Goal: Information Seeking & Learning: Find specific fact

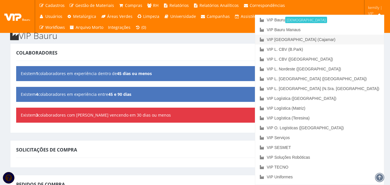
click at [358, 37] on link "VIP [GEOGRAPHIC_DATA] (Cajamar)" at bounding box center [319, 40] width 129 height 10
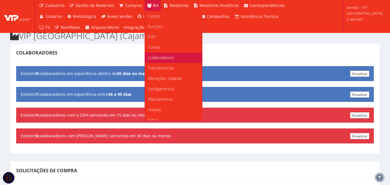
click at [159, 57] on span "Colaboradores" at bounding box center [161, 57] width 26 height 5
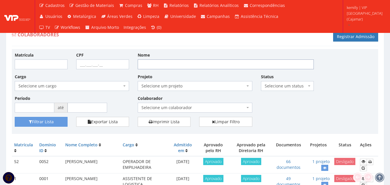
click at [175, 66] on input "Nome" at bounding box center [226, 64] width 176 height 10
type input "PATRIZIO"
click at [15, 117] on button "Filtrar Lista" at bounding box center [41, 122] width 53 height 10
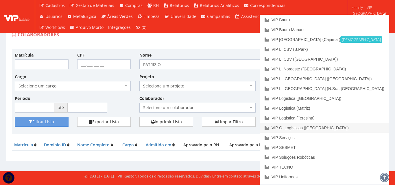
click at [360, 129] on link "VIP O. Logísticas ([GEOGRAPHIC_DATA])" at bounding box center [324, 128] width 129 height 10
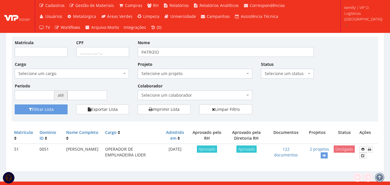
scroll to position [18, 0]
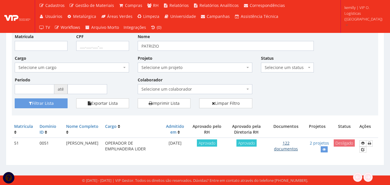
click at [289, 149] on link "122 documentos" at bounding box center [286, 145] width 24 height 11
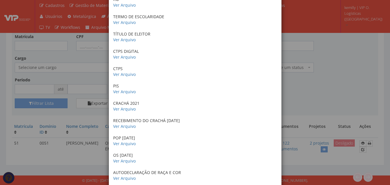
scroll to position [231, 0]
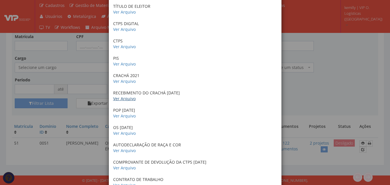
click at [127, 99] on link "Ver Arquivo" at bounding box center [124, 98] width 23 height 5
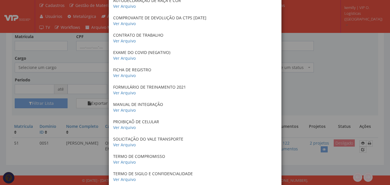
scroll to position [260, 0]
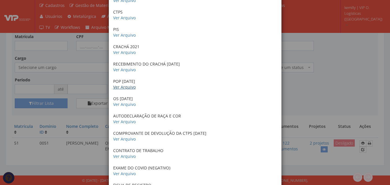
click at [117, 88] on link "Ver Arquivo" at bounding box center [124, 86] width 23 height 5
click at [129, 105] on link "Ver Arquivo" at bounding box center [124, 104] width 23 height 5
click at [127, 122] on link "Ver Arquivo" at bounding box center [124, 121] width 23 height 5
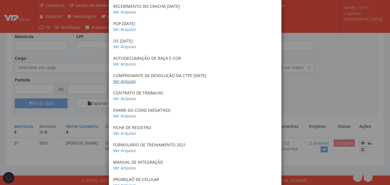
click at [120, 81] on link "Ver Arquivo" at bounding box center [124, 81] width 23 height 5
click at [118, 97] on link "Ver Arquivo" at bounding box center [124, 98] width 23 height 5
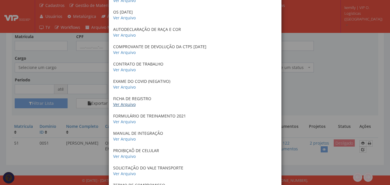
click at [127, 106] on link "Ver Arquivo" at bounding box center [124, 104] width 23 height 5
click at [122, 121] on link "Ver Arquivo" at bounding box center [124, 121] width 23 height 5
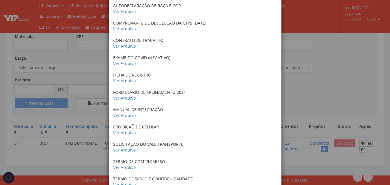
scroll to position [404, 0]
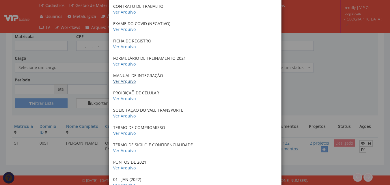
click at [128, 81] on link "Ver Arquivo" at bounding box center [124, 81] width 23 height 5
click at [126, 97] on link "Ver Arquivo" at bounding box center [124, 98] width 23 height 5
click at [116, 118] on link "Ver Arquivo" at bounding box center [124, 115] width 23 height 5
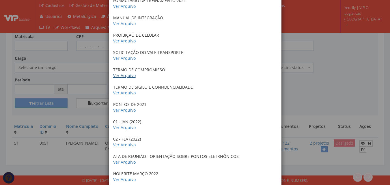
click at [127, 73] on link "Ver Arquivo" at bounding box center [124, 75] width 23 height 5
click at [124, 94] on link "Ver Arquivo" at bounding box center [124, 92] width 23 height 5
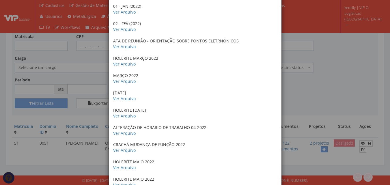
scroll to position [607, 0]
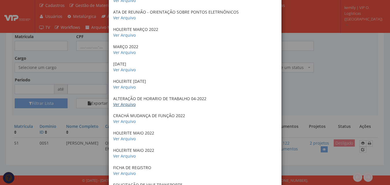
click at [126, 104] on link "Ver Arquivo" at bounding box center [124, 104] width 23 height 5
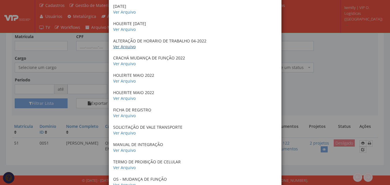
scroll to position [693, 0]
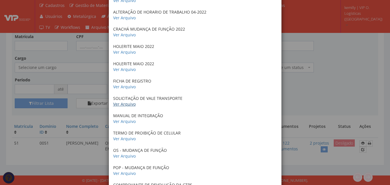
click at [129, 103] on link "Ver Arquivo" at bounding box center [124, 103] width 23 height 5
click at [127, 122] on link "Ver Arquivo" at bounding box center [124, 121] width 23 height 5
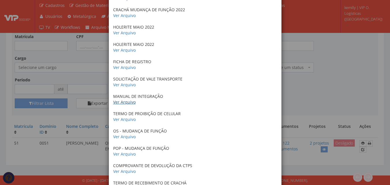
scroll to position [722, 0]
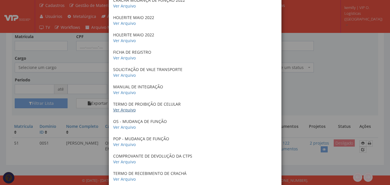
click at [122, 112] on link "Ver Arquivo" at bounding box center [124, 109] width 23 height 5
click at [118, 127] on link "Ver Arquivo" at bounding box center [124, 126] width 23 height 5
click at [128, 57] on link "Ver Arquivo" at bounding box center [124, 57] width 23 height 5
click at [120, 74] on link "Ver Arquivo" at bounding box center [124, 74] width 23 height 5
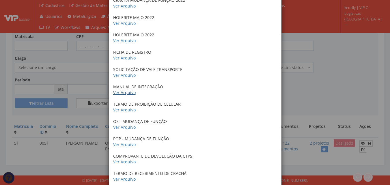
click at [130, 94] on link "Ver Arquivo" at bounding box center [124, 92] width 23 height 5
click at [126, 110] on link "Ver Arquivo" at bounding box center [124, 109] width 23 height 5
click at [125, 129] on link "Ver Arquivo" at bounding box center [124, 126] width 23 height 5
click at [122, 145] on link "Ver Arquivo" at bounding box center [124, 144] width 23 height 5
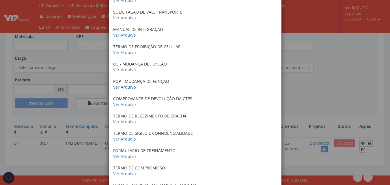
scroll to position [780, 0]
click at [124, 104] on link "Ver Arquivo" at bounding box center [124, 103] width 23 height 5
click at [120, 123] on link "Ver Arquivo" at bounding box center [124, 121] width 23 height 5
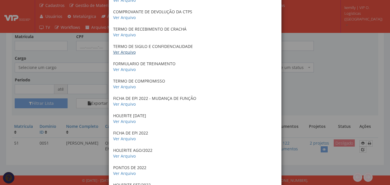
click at [122, 53] on link "Ver Arquivo" at bounding box center [124, 51] width 23 height 5
click at [124, 70] on link "Ver Arquivo" at bounding box center [124, 69] width 23 height 5
click at [124, 88] on link "Ver Arquivo" at bounding box center [124, 86] width 23 height 5
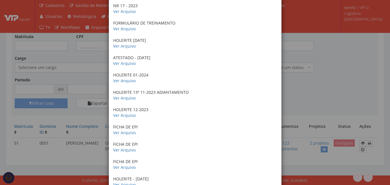
scroll to position [1357, 0]
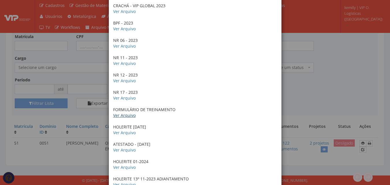
click at [126, 116] on link "Ver Arquivo" at bounding box center [124, 115] width 23 height 5
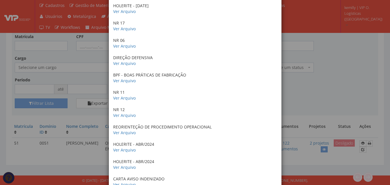
scroll to position [1704, 0]
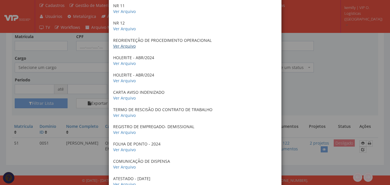
click at [127, 48] on link "Ver Arquivo" at bounding box center [124, 45] width 23 height 5
click at [122, 98] on link "Ver Arquivo" at bounding box center [124, 97] width 23 height 5
click at [124, 114] on link "Ver Arquivo" at bounding box center [124, 115] width 23 height 5
click at [130, 131] on link "Ver Arquivo" at bounding box center [124, 132] width 23 height 5
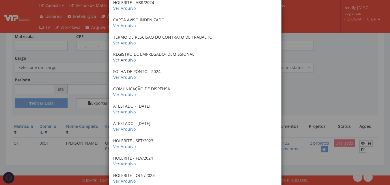
scroll to position [1791, 0]
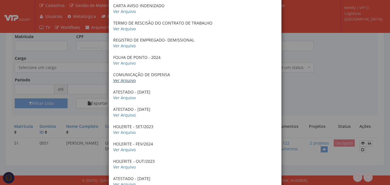
click at [120, 83] on link "Ver Arquivo" at bounding box center [124, 80] width 23 height 5
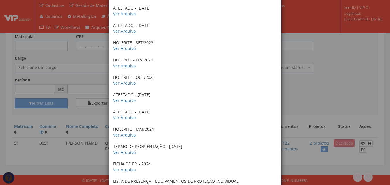
scroll to position [1935, 0]
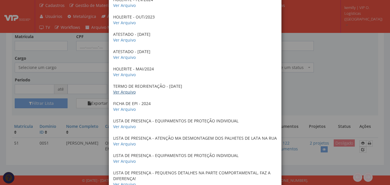
click at [131, 92] on link "Ver Arquivo" at bounding box center [124, 91] width 23 height 5
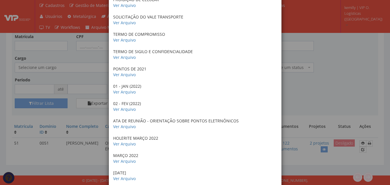
scroll to position [504, 0]
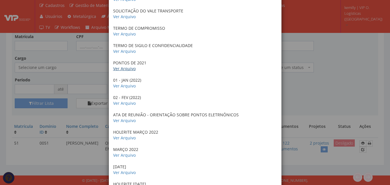
click at [124, 70] on link "Ver Arquivo" at bounding box center [124, 68] width 23 height 5
click at [125, 86] on link "Ver Arquivo" at bounding box center [124, 85] width 23 height 5
click at [129, 105] on link "Ver Arquivo" at bounding box center [124, 103] width 23 height 5
click at [124, 139] on link "Ver Arquivo" at bounding box center [124, 137] width 23 height 5
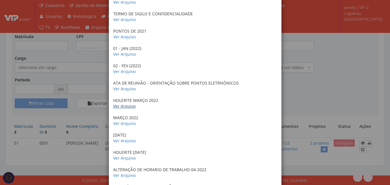
scroll to position [561, 0]
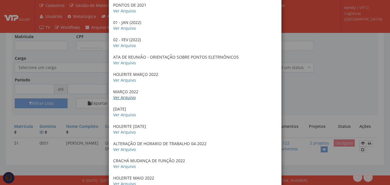
click at [131, 96] on link "Ver Arquivo" at bounding box center [124, 97] width 23 height 5
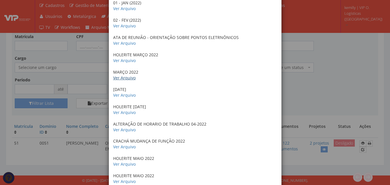
scroll to position [590, 0]
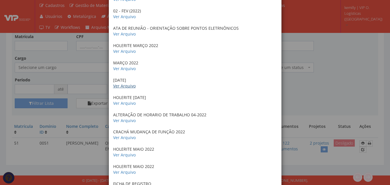
click at [120, 86] on link "Ver Arquivo" at bounding box center [124, 85] width 23 height 5
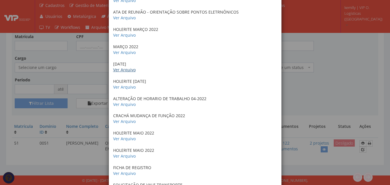
scroll to position [619, 0]
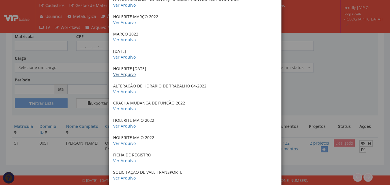
click at [122, 75] on link "Ver Arquivo" at bounding box center [124, 74] width 23 height 5
click at [123, 91] on link "Ver Arquivo" at bounding box center [124, 91] width 23 height 5
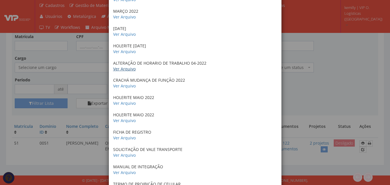
scroll to position [677, 0]
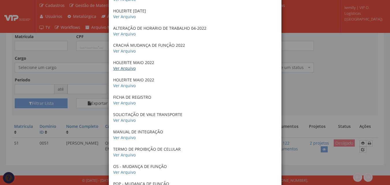
click at [129, 68] on link "Ver Arquivo" at bounding box center [124, 68] width 23 height 5
click at [128, 83] on link "Ver Arquivo" at bounding box center [124, 85] width 23 height 5
click at [127, 103] on link "Ver Arquivo" at bounding box center [124, 102] width 23 height 5
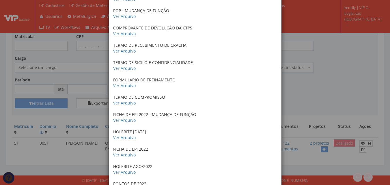
scroll to position [908, 0]
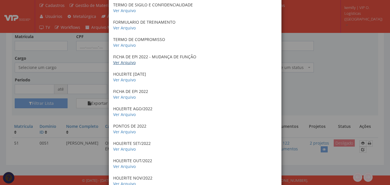
click at [123, 62] on link "Ver Arquivo" at bounding box center [124, 62] width 23 height 5
click at [125, 80] on link "Ver Arquivo" at bounding box center [124, 79] width 23 height 5
click at [122, 98] on link "Ver Arquivo" at bounding box center [124, 96] width 23 height 5
click at [123, 116] on link "Ver Arquivo" at bounding box center [124, 114] width 23 height 5
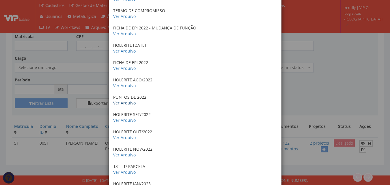
click at [116, 104] on link "Ver Arquivo" at bounding box center [124, 102] width 23 height 5
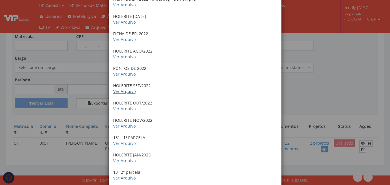
click at [116, 92] on link "Ver Arquivo" at bounding box center [124, 91] width 23 height 5
click at [129, 110] on link "Ver Arquivo" at bounding box center [124, 108] width 23 height 5
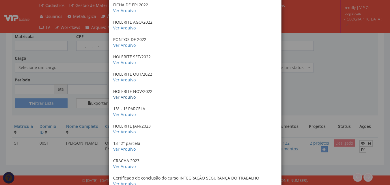
click at [128, 96] on link "Ver Arquivo" at bounding box center [124, 96] width 23 height 5
click at [117, 116] on link "Ver Arquivo" at bounding box center [124, 114] width 23 height 5
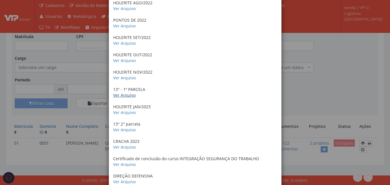
scroll to position [1024, 0]
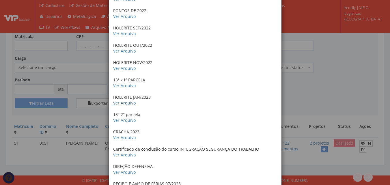
click at [127, 103] on link "Ver Arquivo" at bounding box center [124, 102] width 23 height 5
click at [126, 119] on link "Ver Arquivo" at bounding box center [124, 120] width 23 height 5
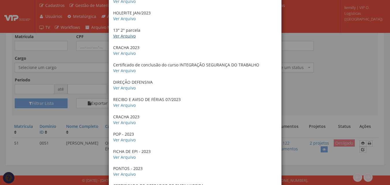
scroll to position [1110, 0]
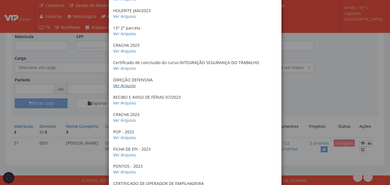
click at [127, 83] on link "Ver Arquivo" at bounding box center [124, 85] width 23 height 5
click at [129, 105] on link "Ver Arquivo" at bounding box center [124, 102] width 23 height 5
click at [132, 139] on link "Ver Arquivo" at bounding box center [124, 137] width 23 height 5
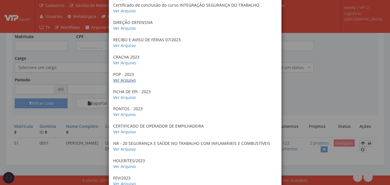
scroll to position [1168, 0]
click at [123, 97] on link "Ver Arquivo" at bounding box center [124, 96] width 23 height 5
click at [127, 115] on link "Ver Arquivo" at bounding box center [124, 113] width 23 height 5
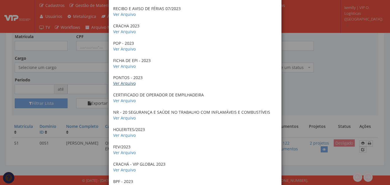
scroll to position [1226, 0]
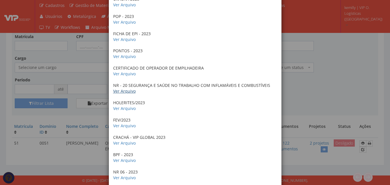
click at [124, 92] on link "Ver Arquivo" at bounding box center [124, 90] width 23 height 5
click at [128, 108] on link "Ver Arquivo" at bounding box center [124, 108] width 23 height 5
click at [115, 127] on link "Ver Arquivo" at bounding box center [124, 125] width 23 height 5
click at [119, 161] on link "Ver Arquivo" at bounding box center [124, 160] width 23 height 5
